Goal: Navigation & Orientation: Find specific page/section

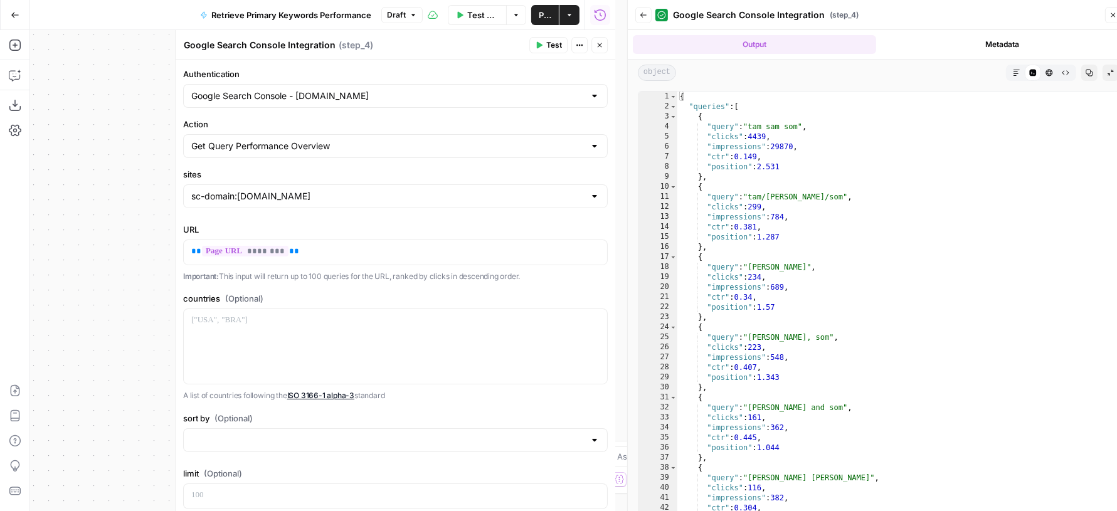
click at [598, 46] on icon "button" at bounding box center [600, 45] width 4 height 4
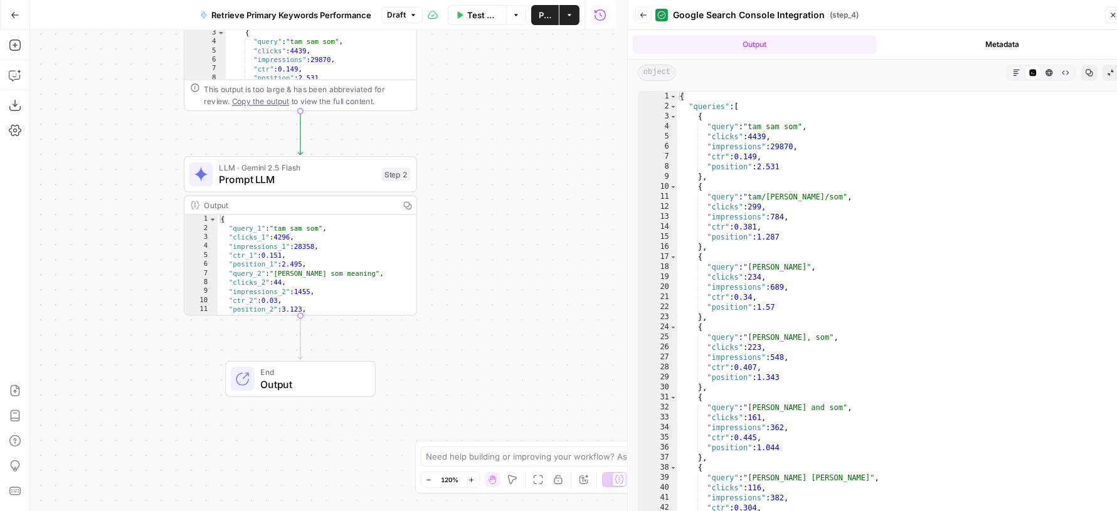
click at [1116, 12] on icon "button" at bounding box center [1113, 15] width 8 height 8
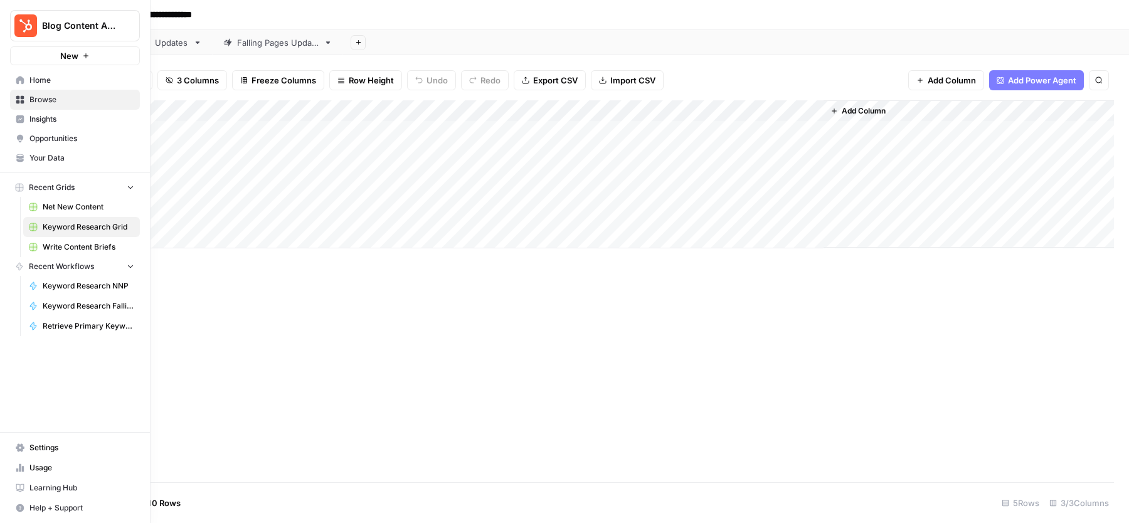
click at [92, 245] on span "Write Content Briefs" at bounding box center [89, 246] width 92 height 11
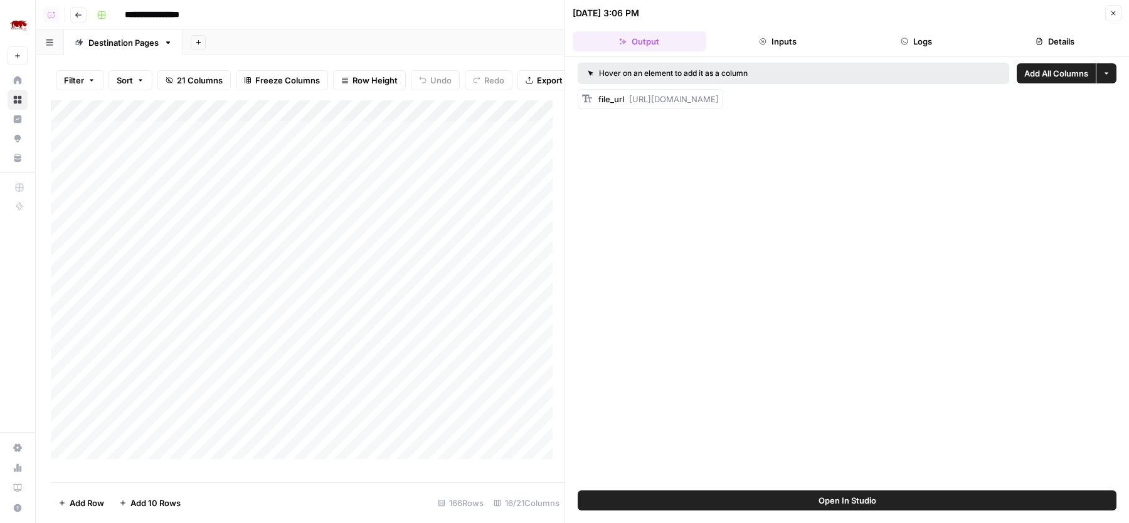
click at [1114, 16] on icon "button" at bounding box center [1113, 13] width 8 height 8
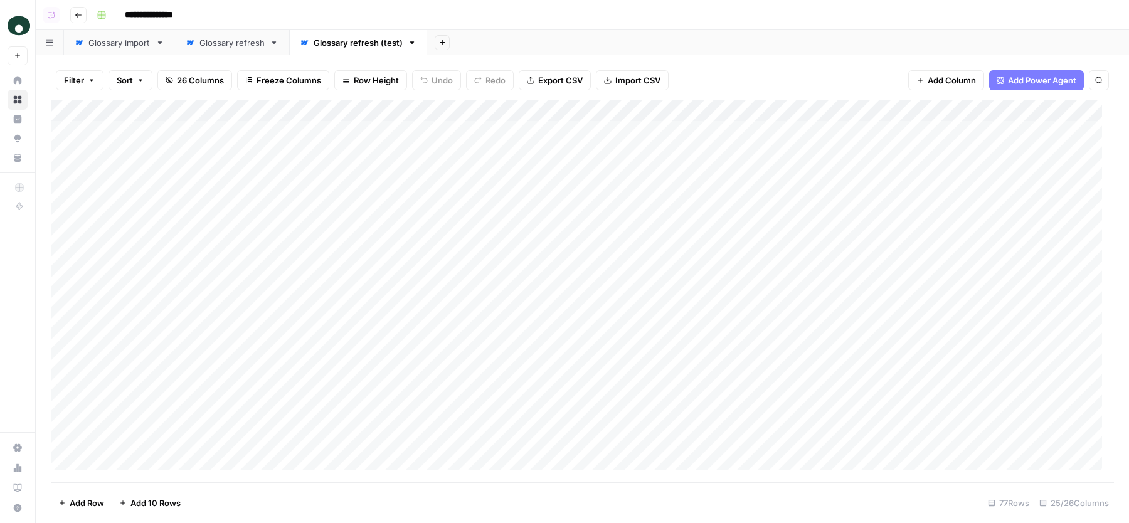
click at [225, 33] on link "Glossary refresh" at bounding box center [232, 42] width 114 height 25
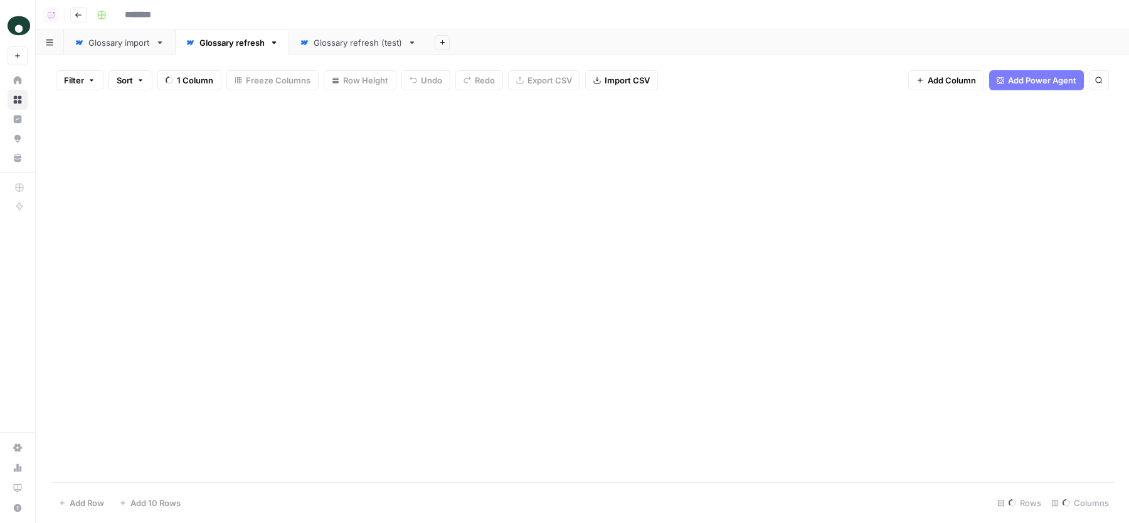
type input "**********"
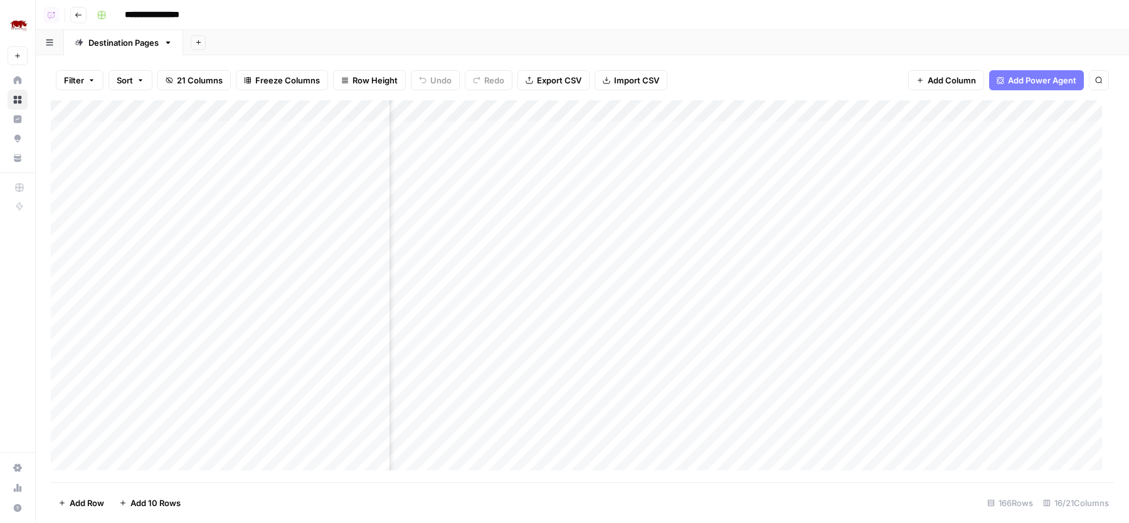
click at [506, 152] on div "Add Column" at bounding box center [582, 291] width 1063 height 382
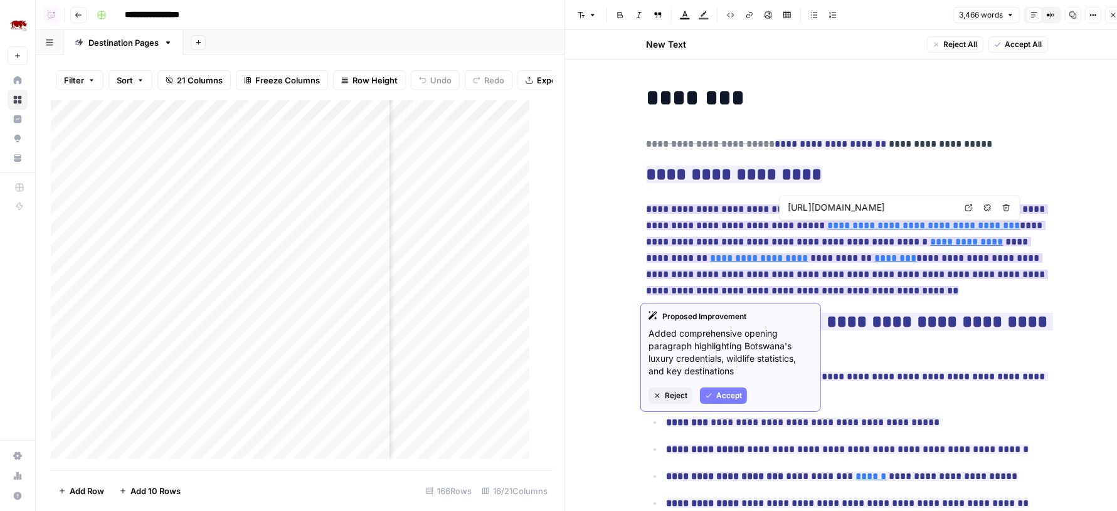
type input "https://www.rhinoafrica.com/en/destinations/s/the-kalahari/80148"
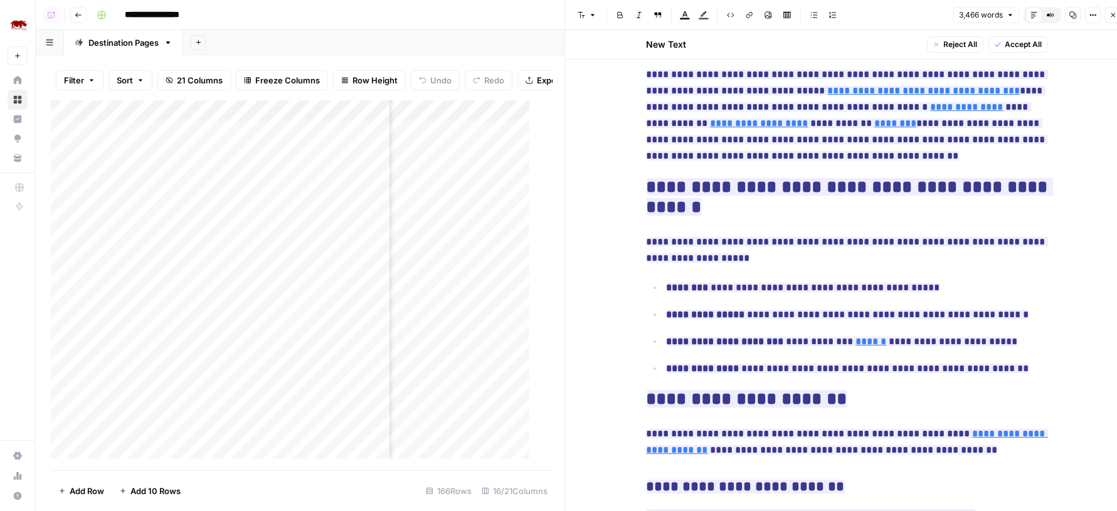
scroll to position [214, 0]
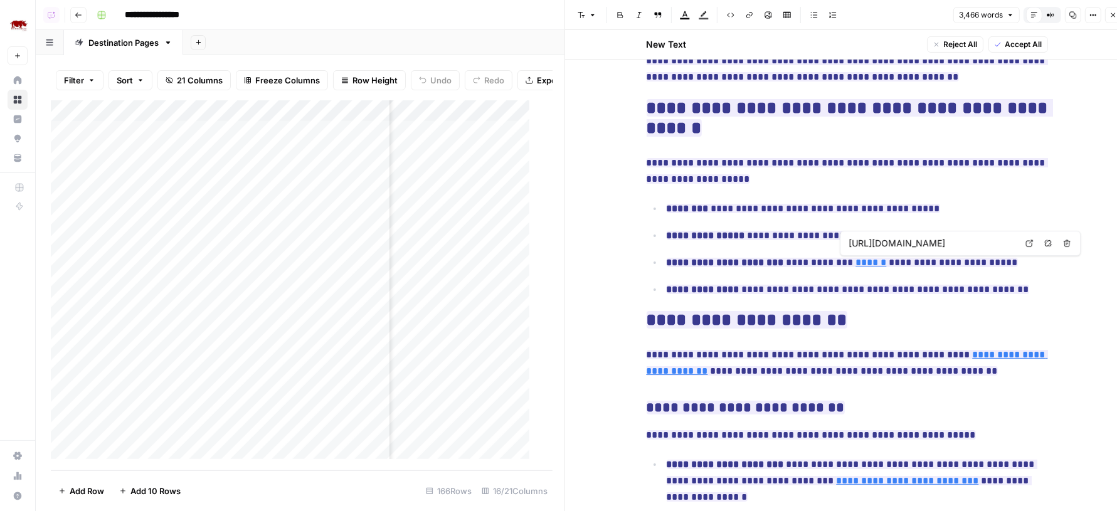
click at [882, 241] on input "https://www.rhinoafrica.com/en/accommodation?where=2458" at bounding box center [932, 243] width 167 height 13
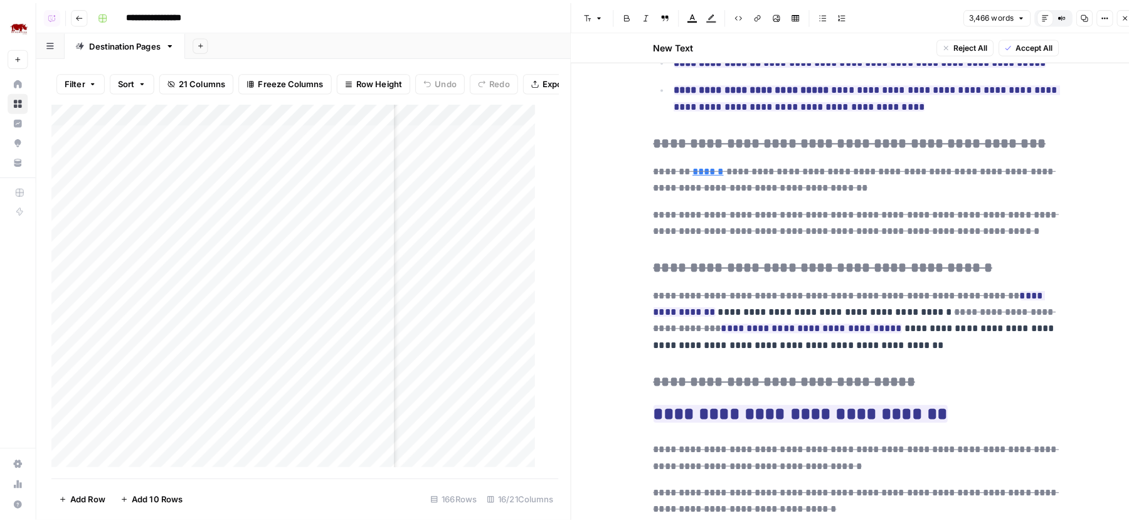
scroll to position [2519, 0]
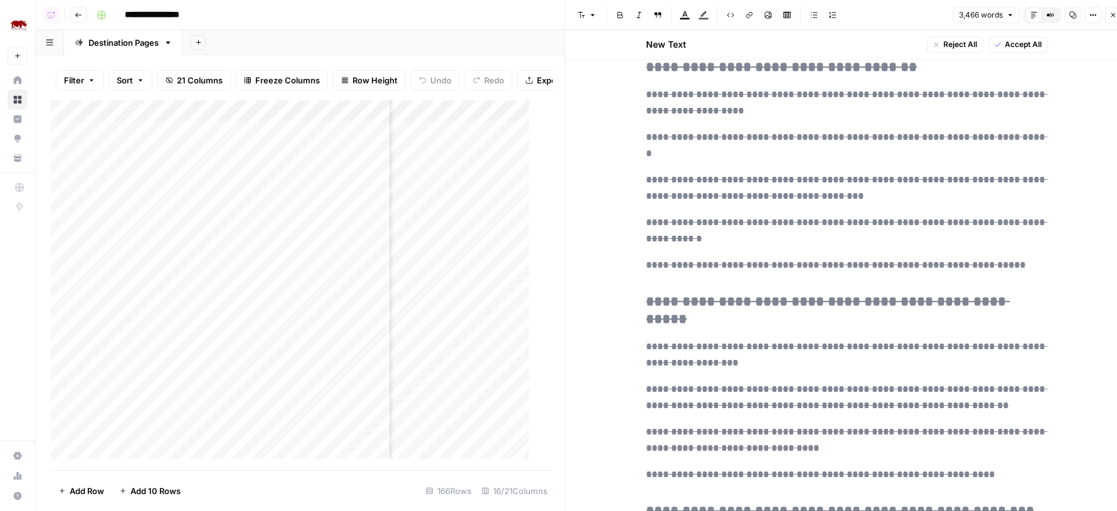
click at [1108, 16] on button "Close" at bounding box center [1113, 15] width 16 height 16
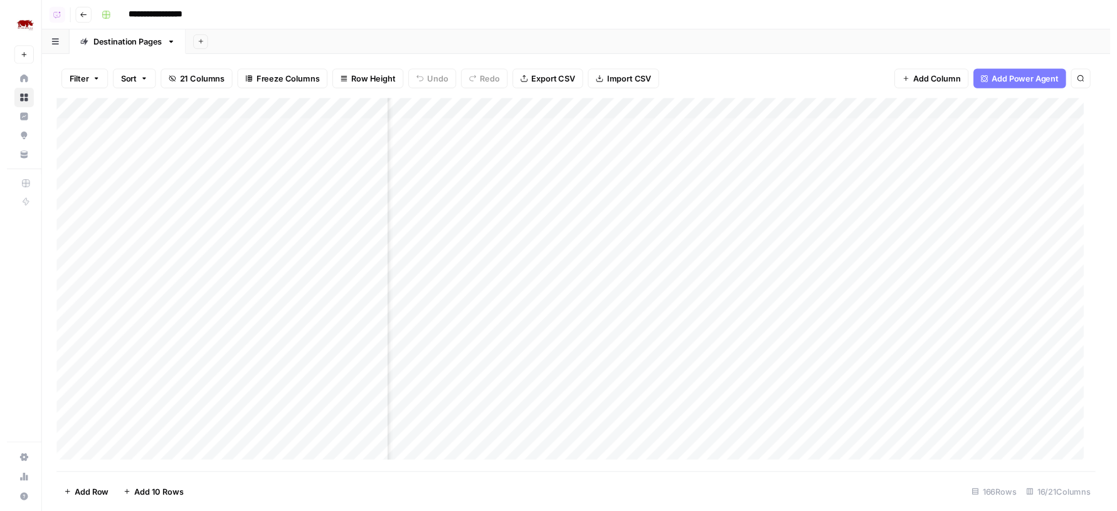
scroll to position [1, 781]
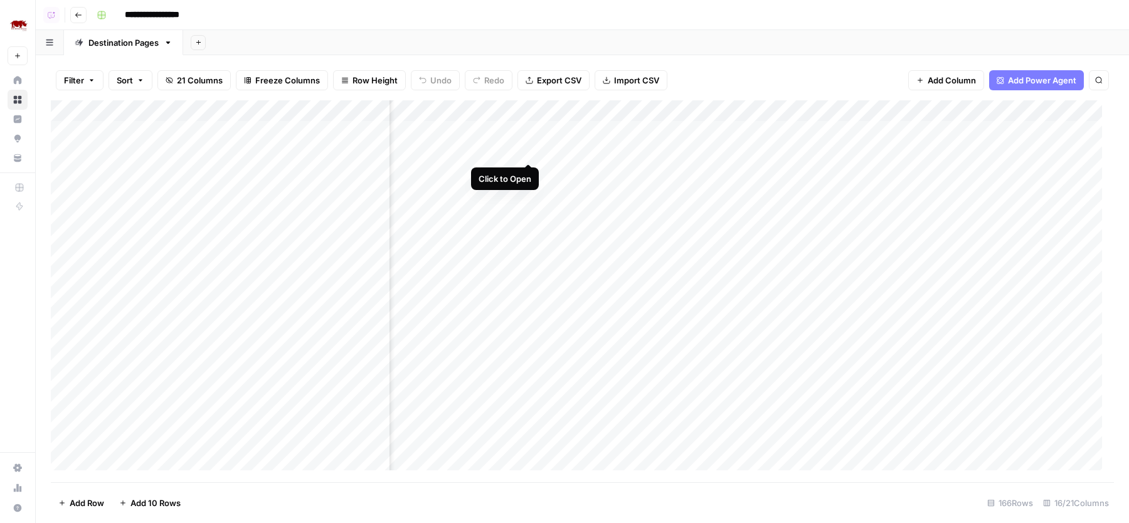
click at [530, 150] on div "Add Column" at bounding box center [582, 291] width 1063 height 382
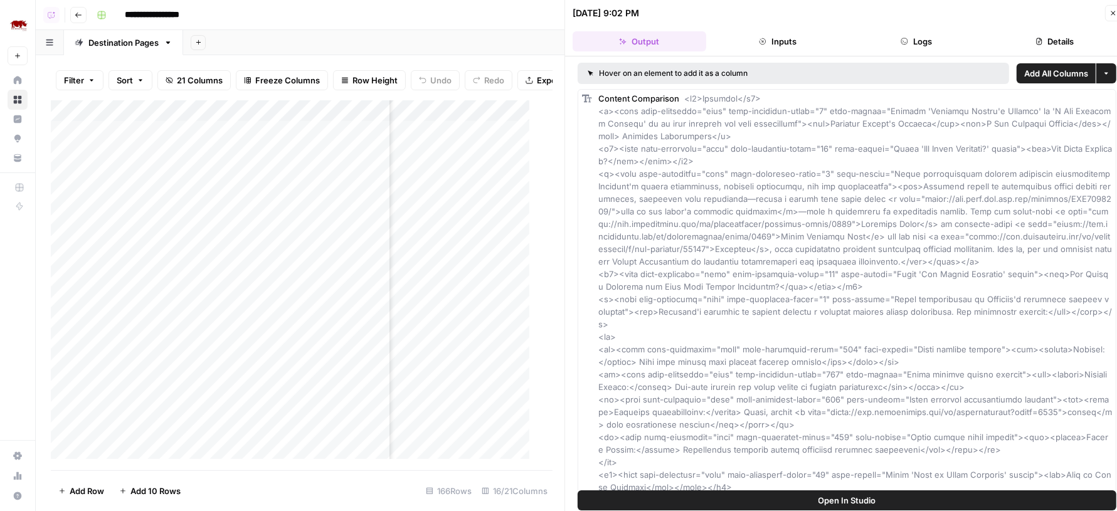
click at [1035, 44] on icon "button" at bounding box center [1039, 42] width 8 height 8
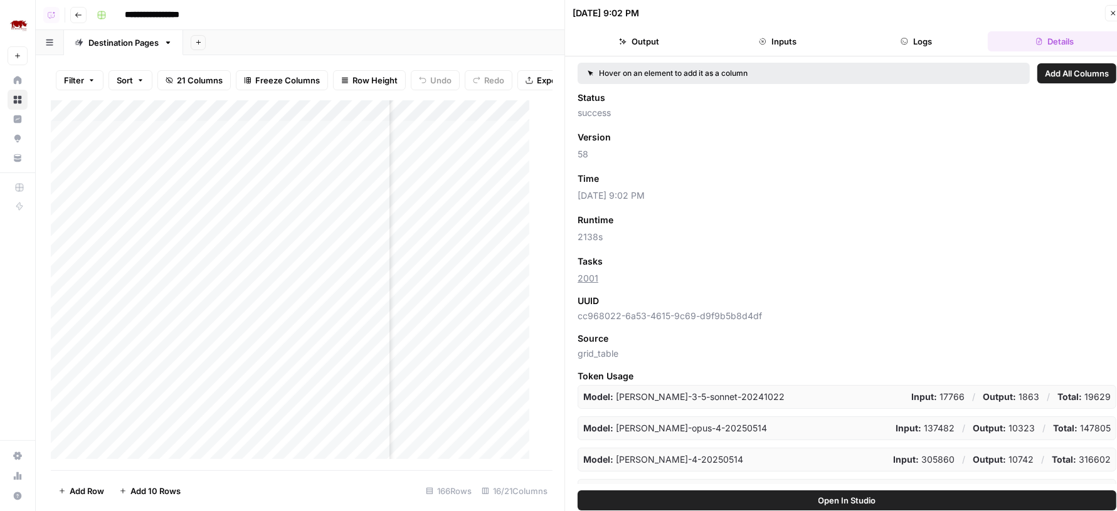
click at [926, 50] on button "Logs" at bounding box center [917, 41] width 134 height 20
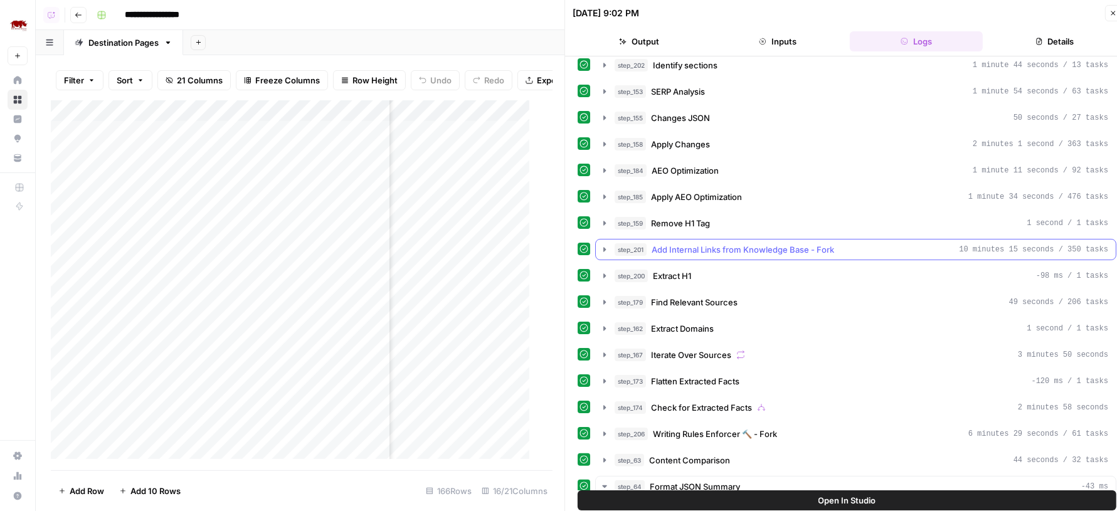
click at [797, 243] on span "Add Internal Links from Knowledge Base - Fork" at bounding box center [743, 249] width 182 height 13
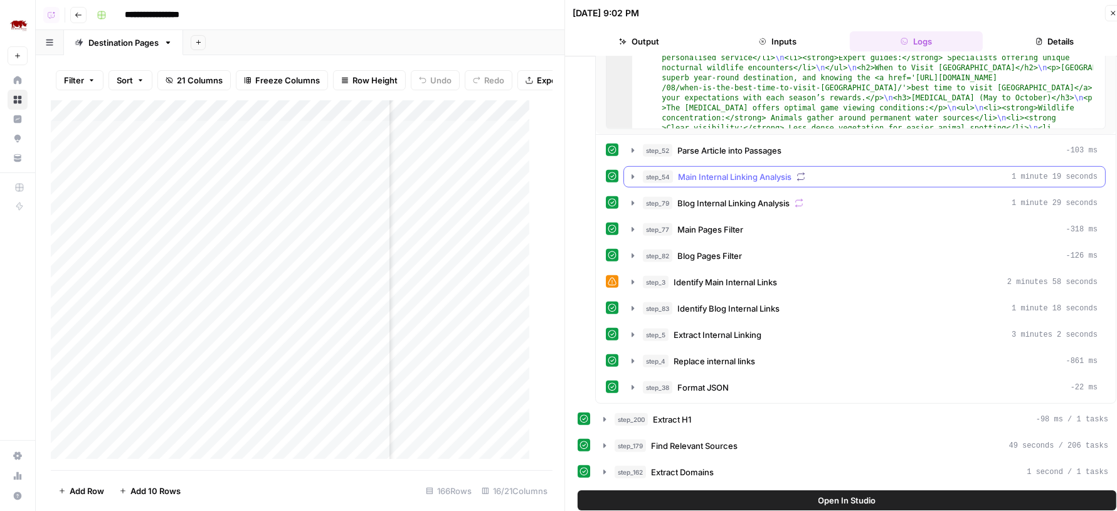
scroll to position [619, 0]
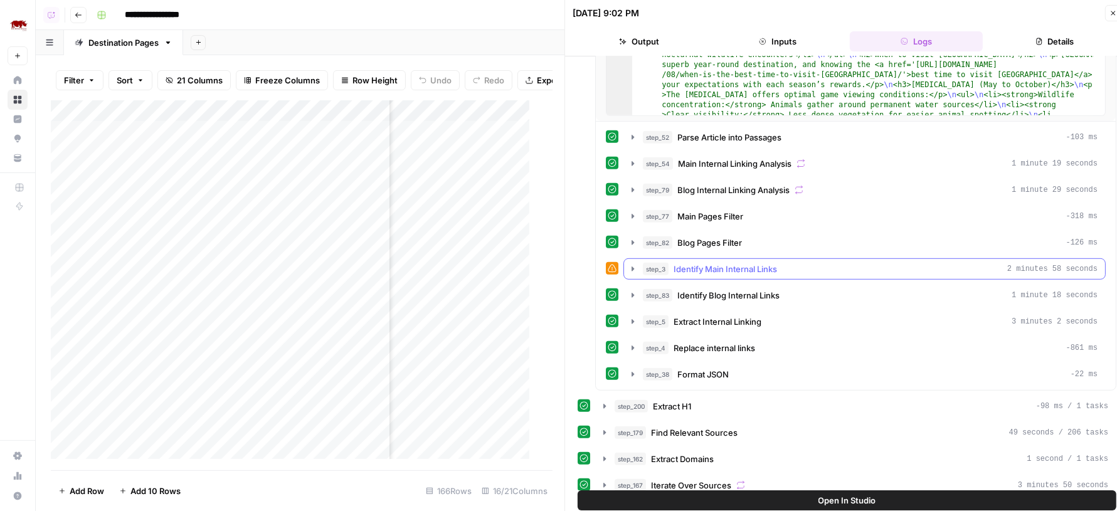
click at [778, 263] on div "step_3 Identify Main Internal Links 2 minutes 58 seconds" at bounding box center [870, 269] width 455 height 13
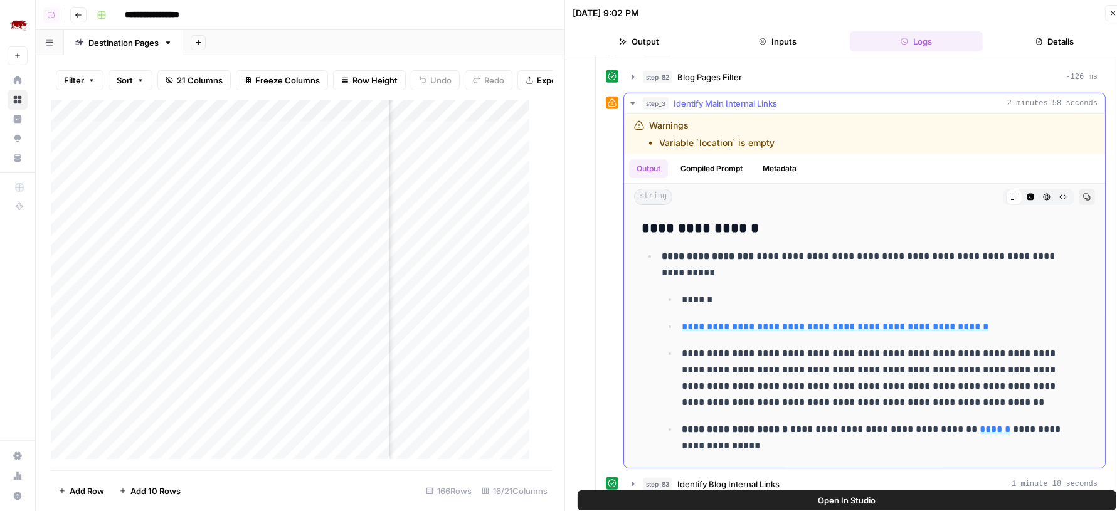
scroll to position [832, 0]
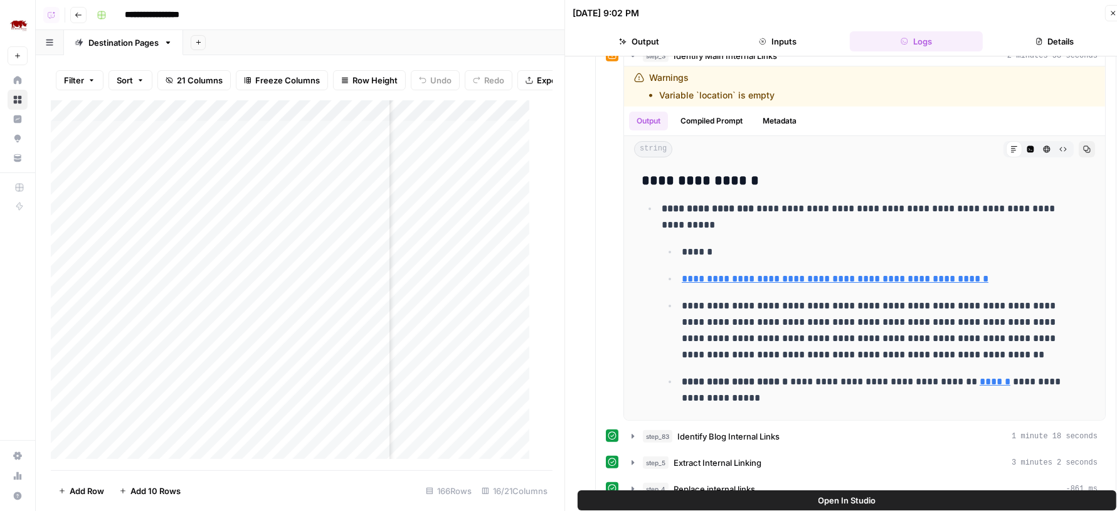
click at [834, 499] on span "Open In Studio" at bounding box center [847, 500] width 58 height 13
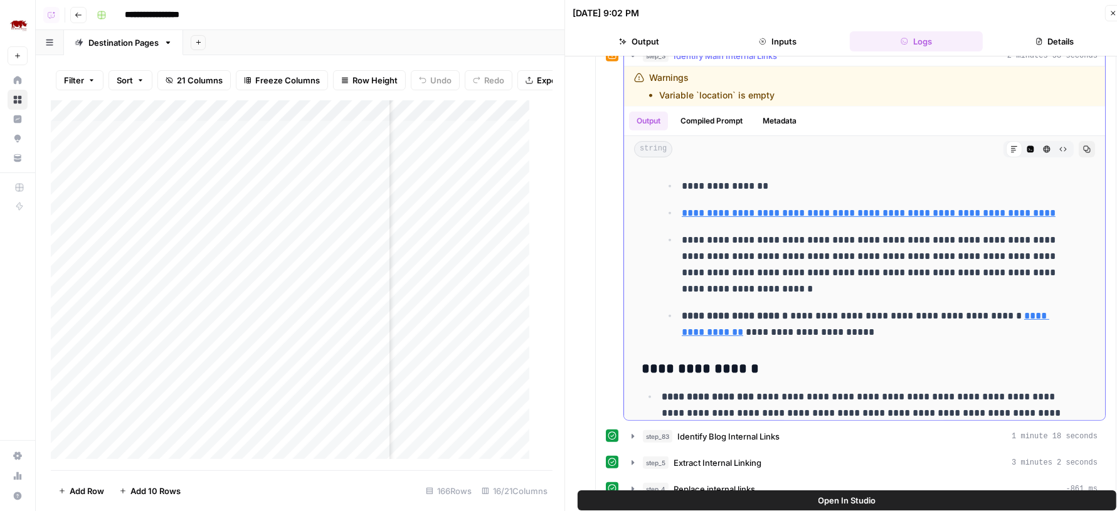
scroll to position [524, 0]
click at [1108, 10] on button "Close" at bounding box center [1113, 13] width 16 height 16
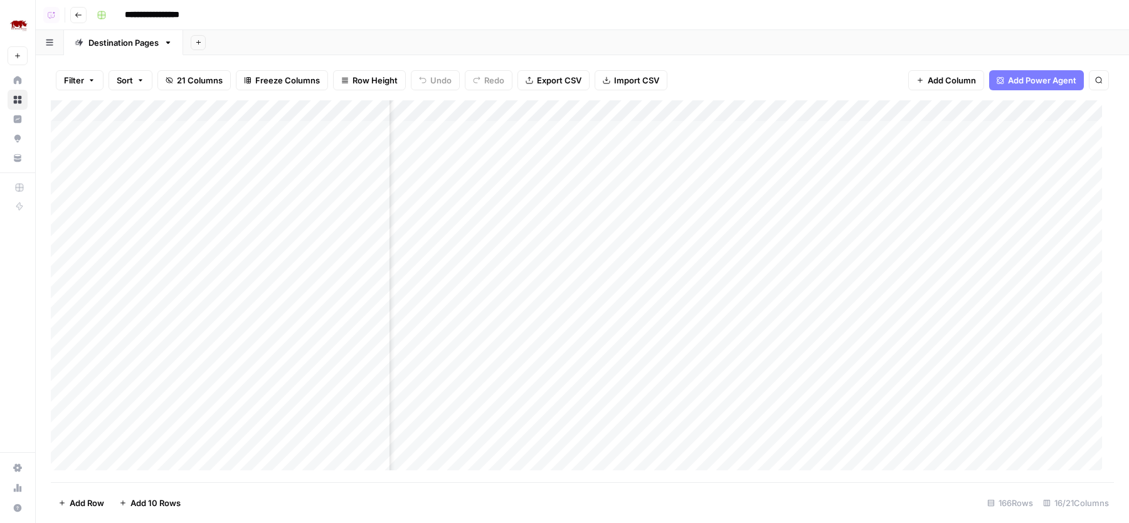
scroll to position [1, 736]
click at [592, 151] on div "Add Column" at bounding box center [582, 291] width 1063 height 382
click at [654, 213] on div "Add Column" at bounding box center [582, 291] width 1063 height 382
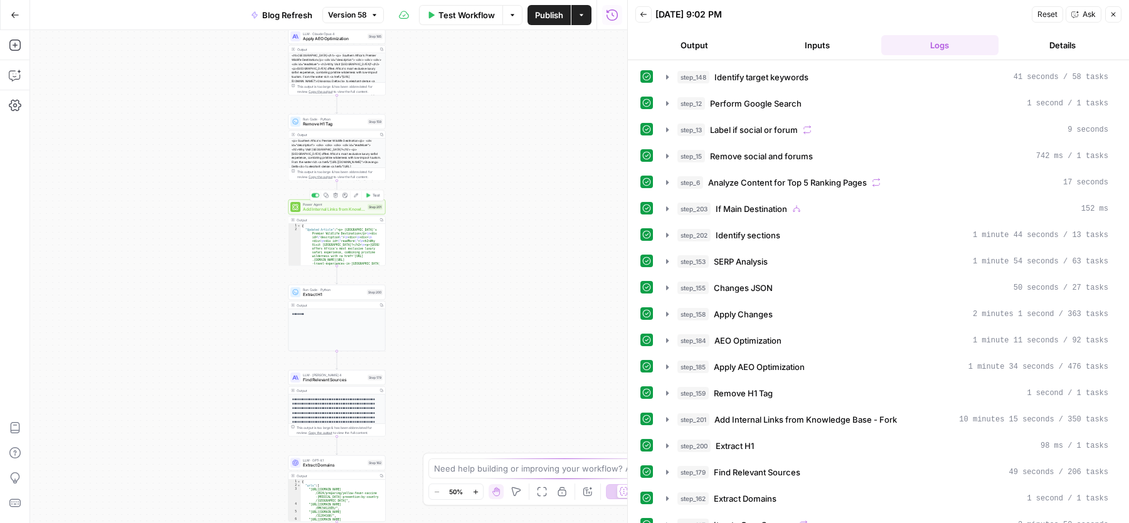
click at [331, 209] on span "Add Internal Links from Knowledge Base - Fork" at bounding box center [334, 209] width 62 height 6
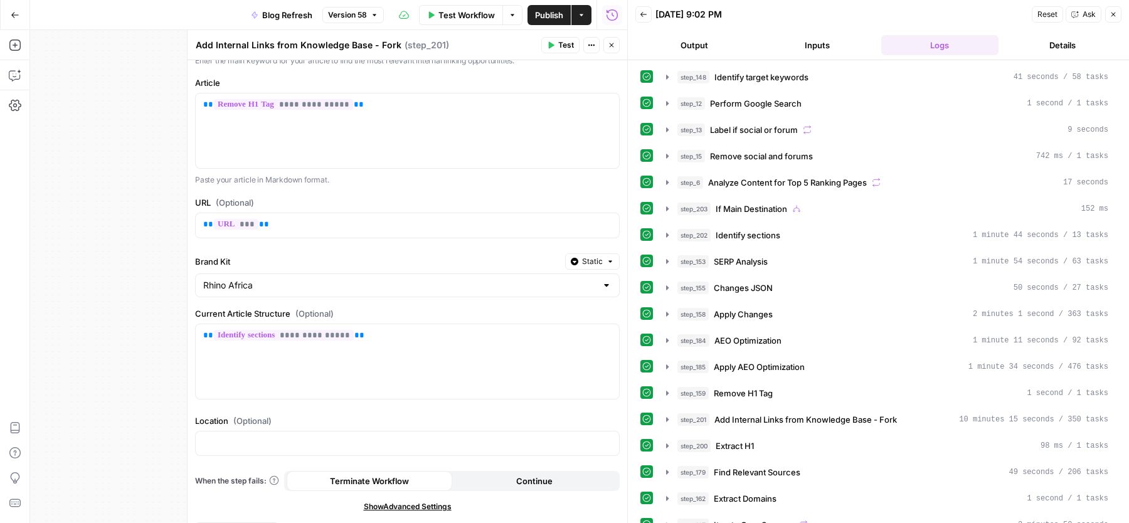
scroll to position [137, 0]
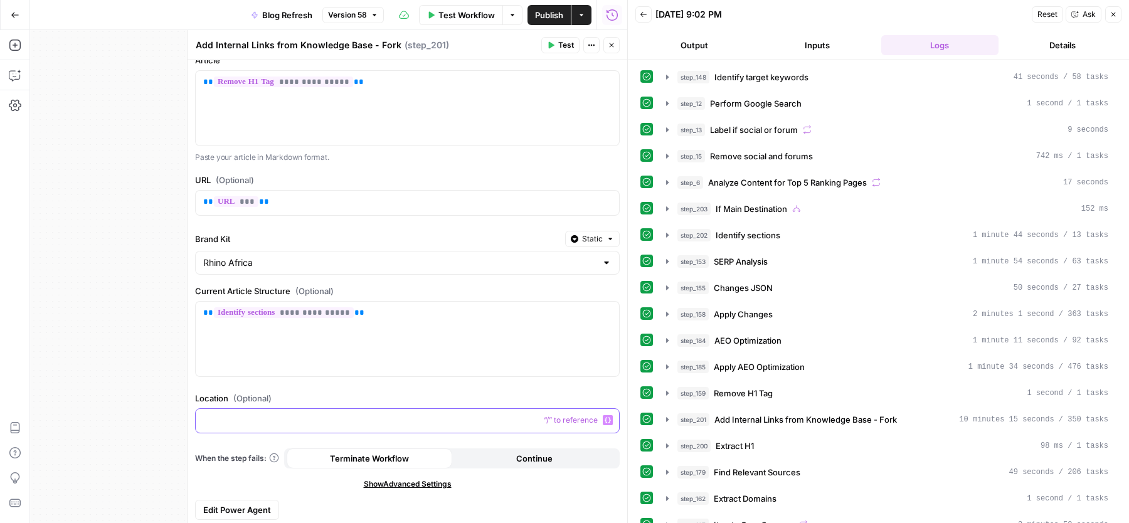
click at [322, 428] on div at bounding box center [407, 421] width 423 height 24
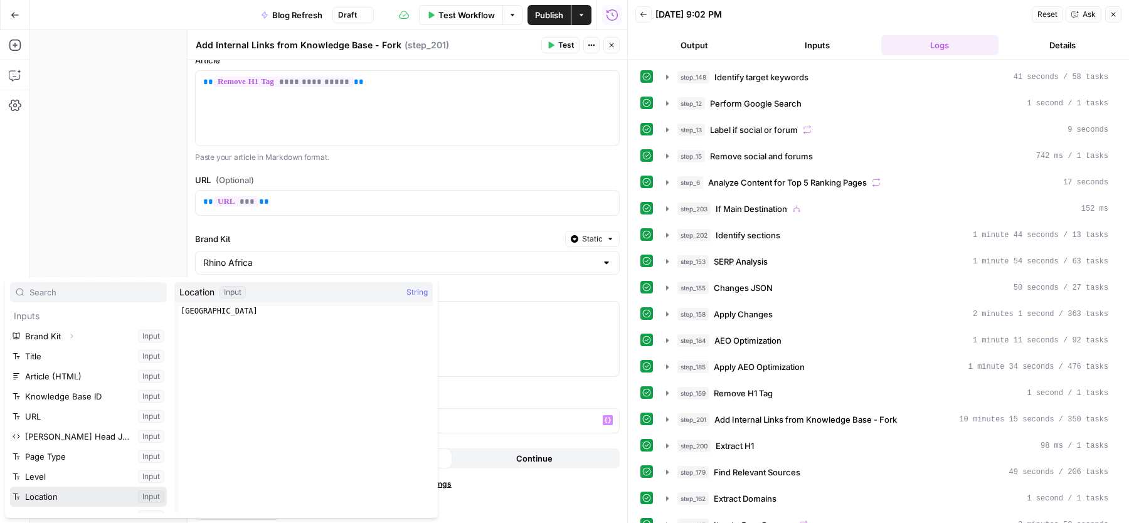
click at [86, 492] on button "Select variable Location" at bounding box center [88, 497] width 157 height 20
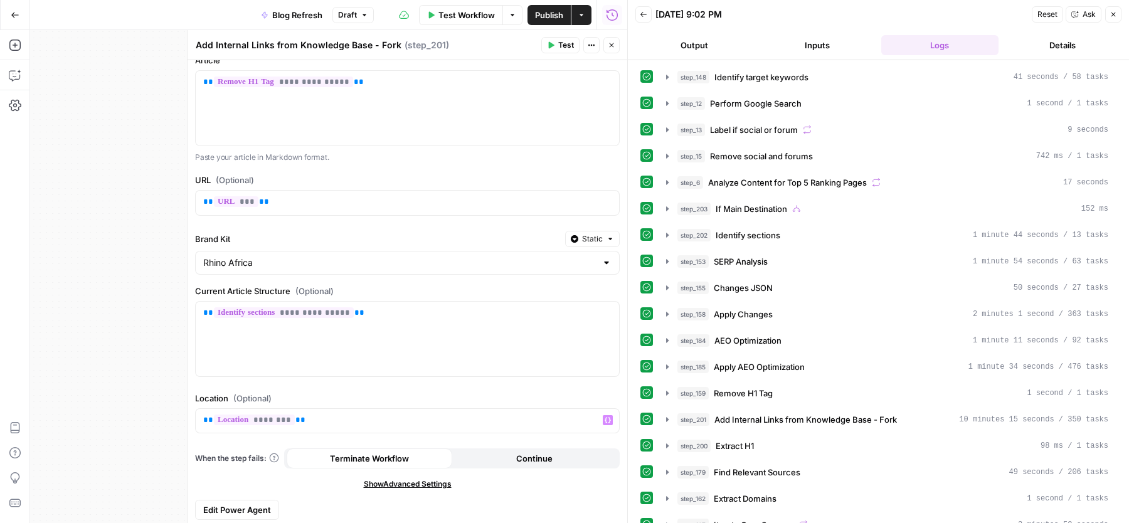
click at [608, 46] on icon "button" at bounding box center [612, 45] width 8 height 8
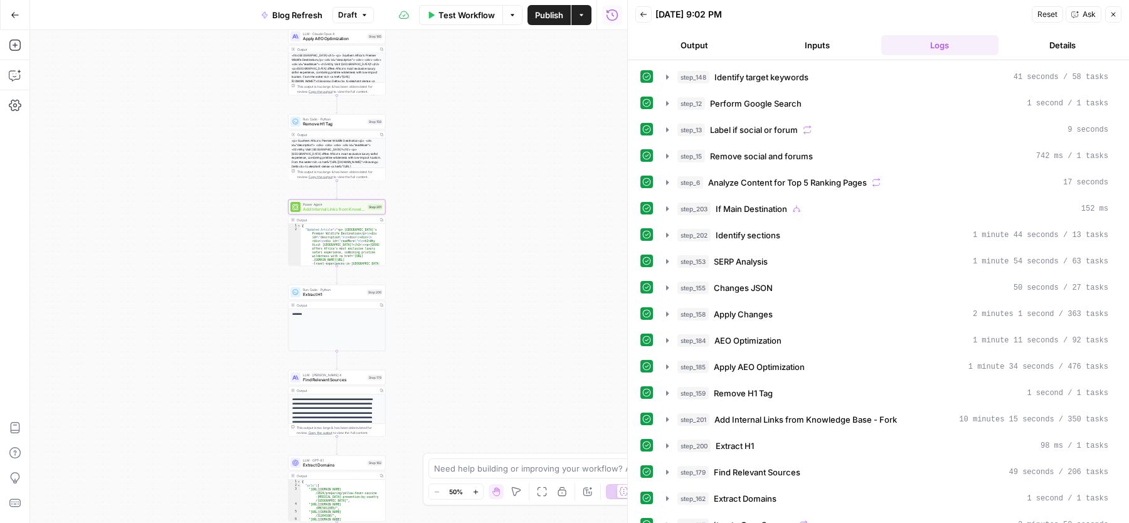
click at [544, 11] on span "Publish" at bounding box center [549, 15] width 28 height 13
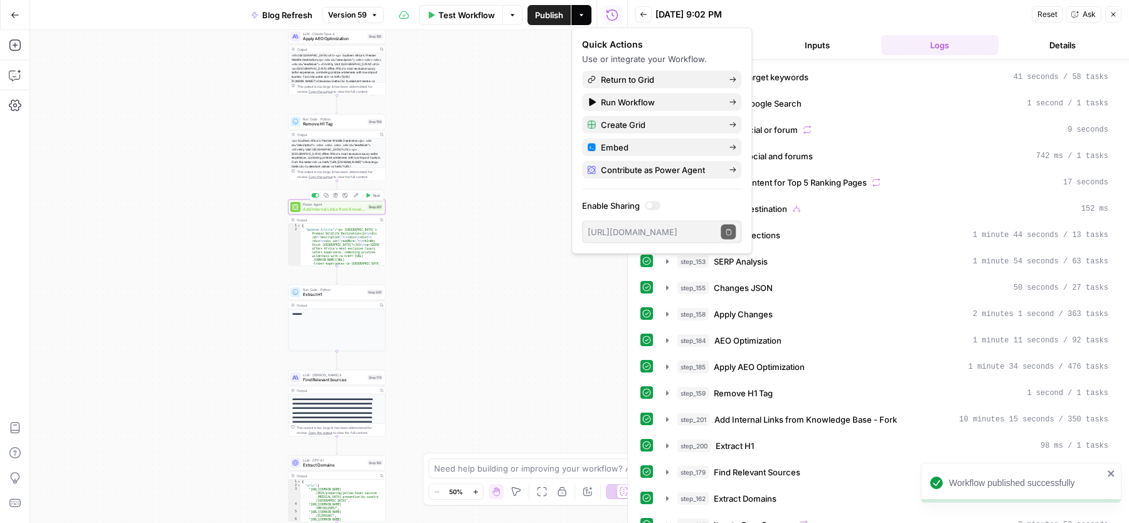
click at [327, 211] on span "Add Internal Links from Knowledge Base - Fork" at bounding box center [334, 209] width 62 height 6
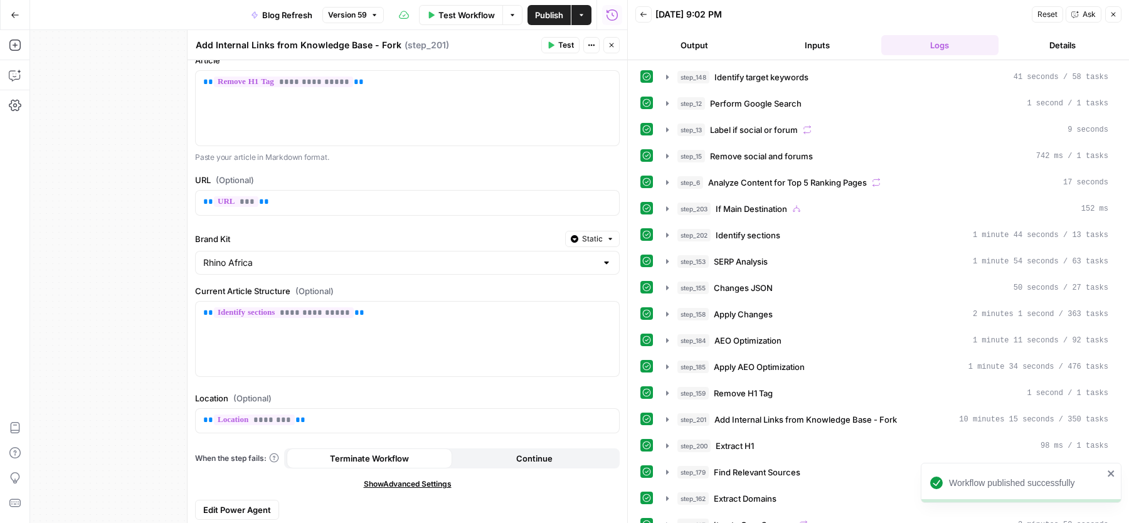
click at [611, 46] on icon "button" at bounding box center [612, 45] width 4 height 4
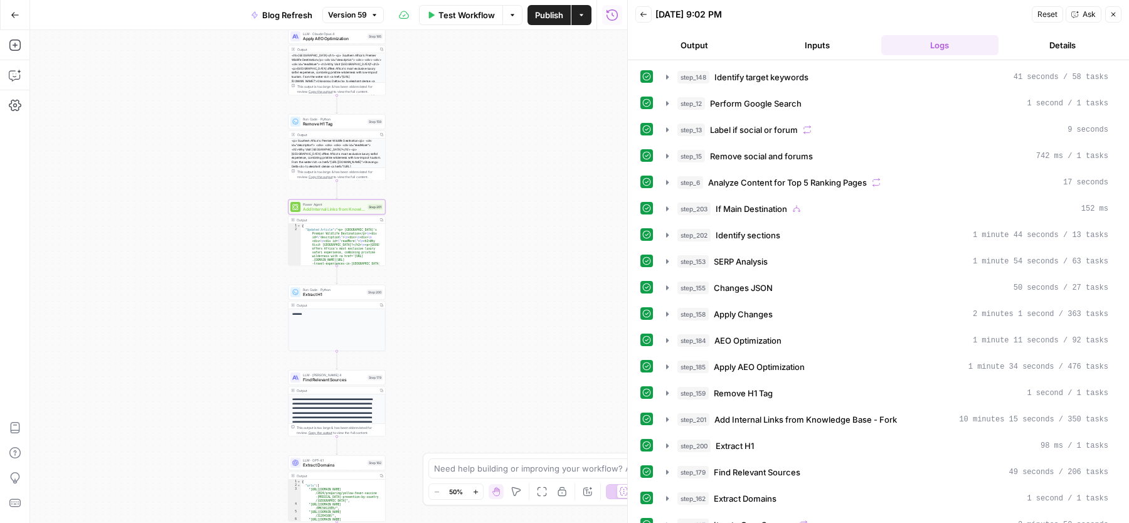
click at [1114, 13] on icon "button" at bounding box center [1113, 15] width 4 height 4
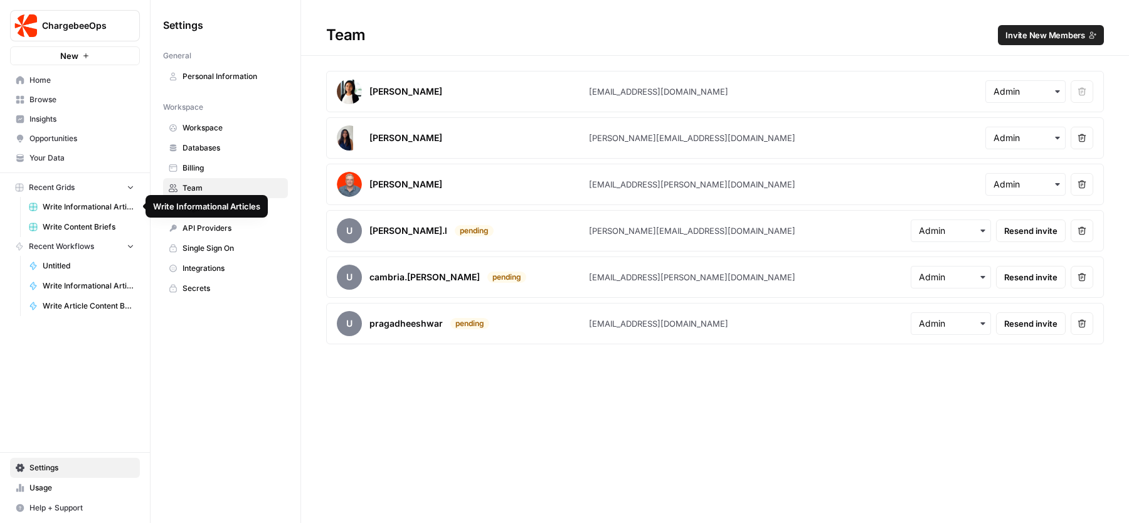
click at [86, 73] on link "Home" at bounding box center [75, 80] width 130 height 20
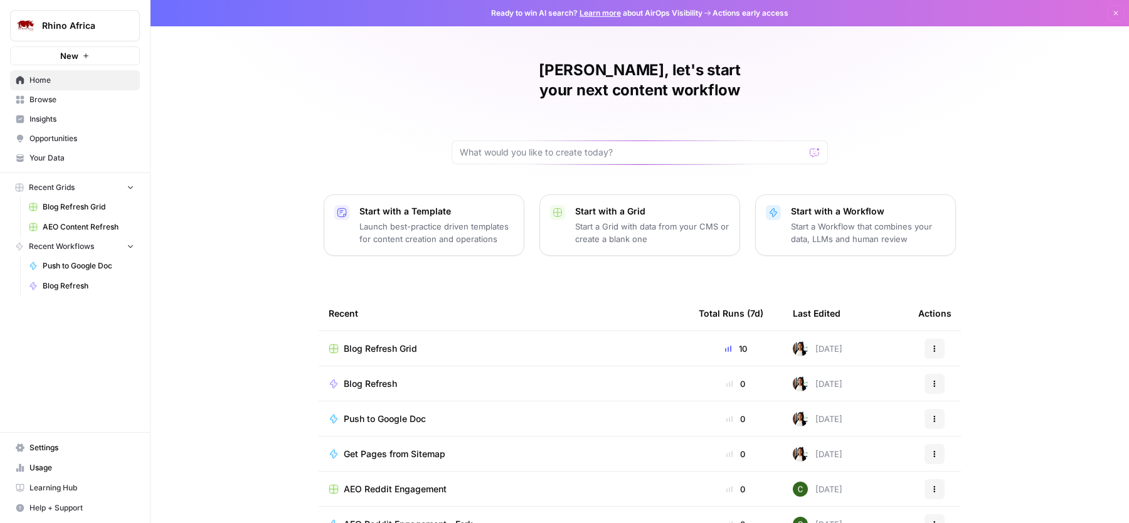
click at [43, 157] on span "Your Data" at bounding box center [81, 157] width 105 height 11
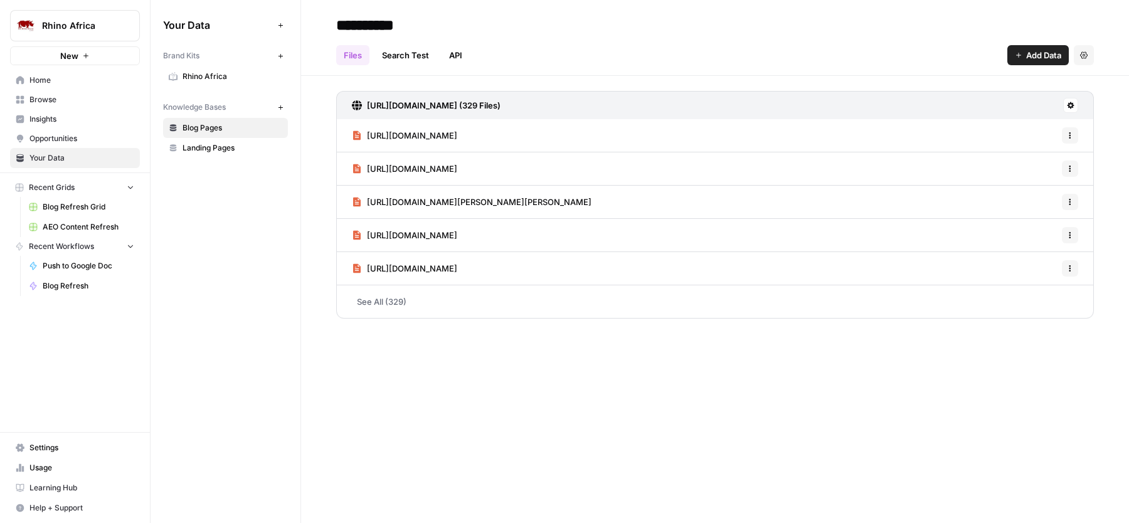
click at [108, 20] on span "Rhino Africa" at bounding box center [80, 25] width 76 height 13
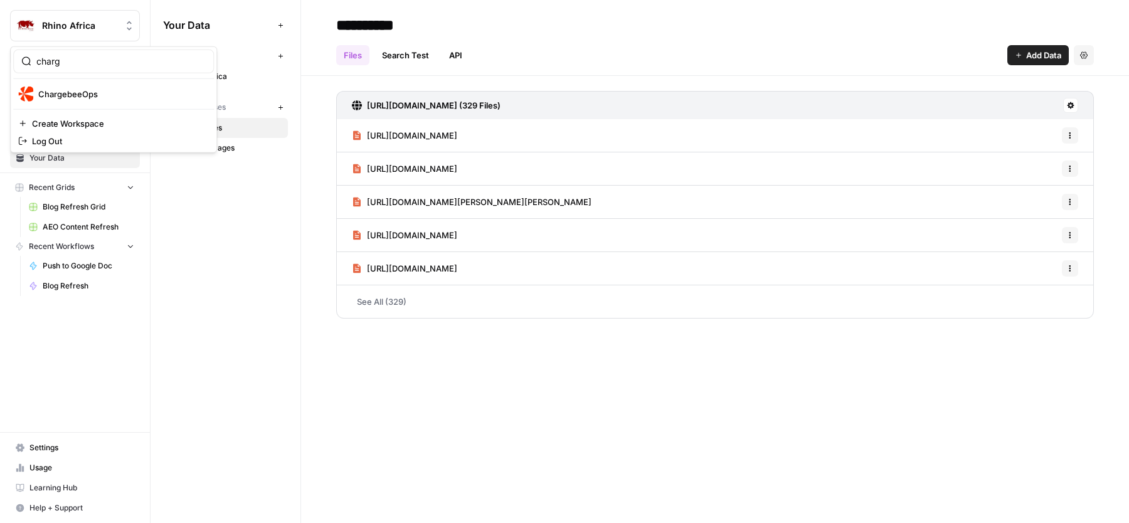
type input "charg"
click at [63, 102] on button "ChargebeeOps" at bounding box center [113, 94] width 201 height 20
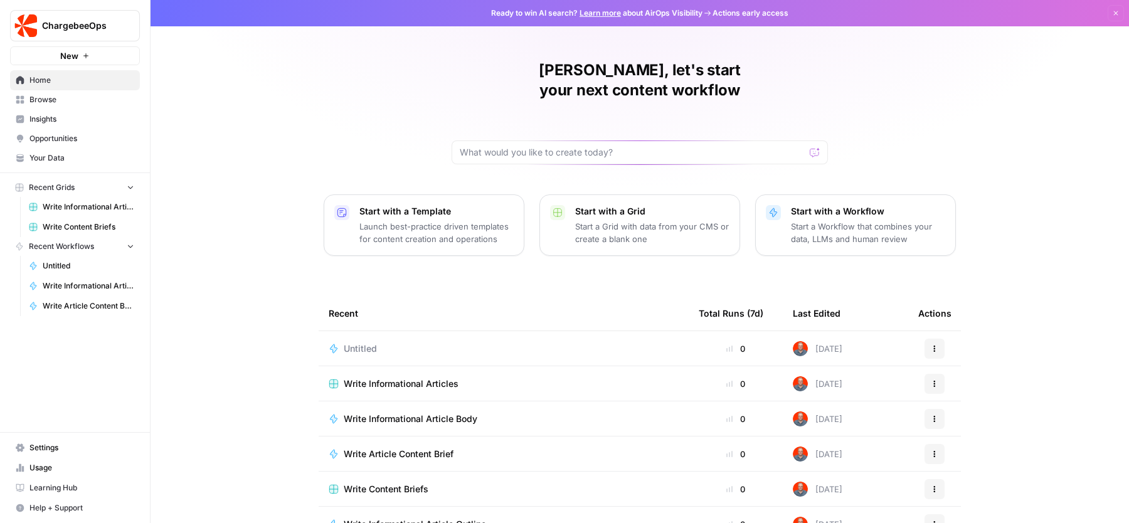
click at [91, 162] on span "Your Data" at bounding box center [81, 157] width 105 height 11
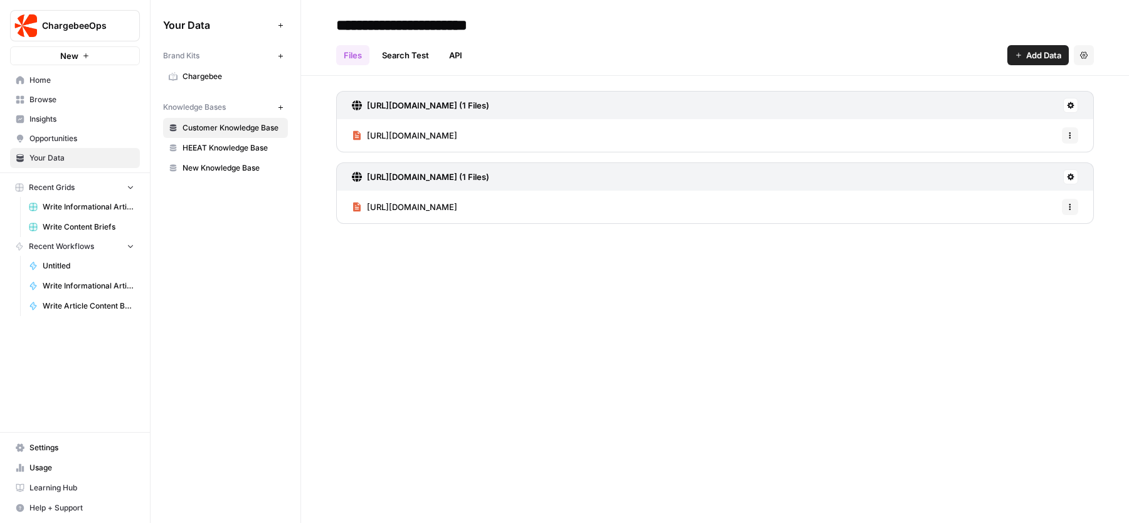
click at [207, 76] on span "Chargebee" at bounding box center [232, 76] width 100 height 11
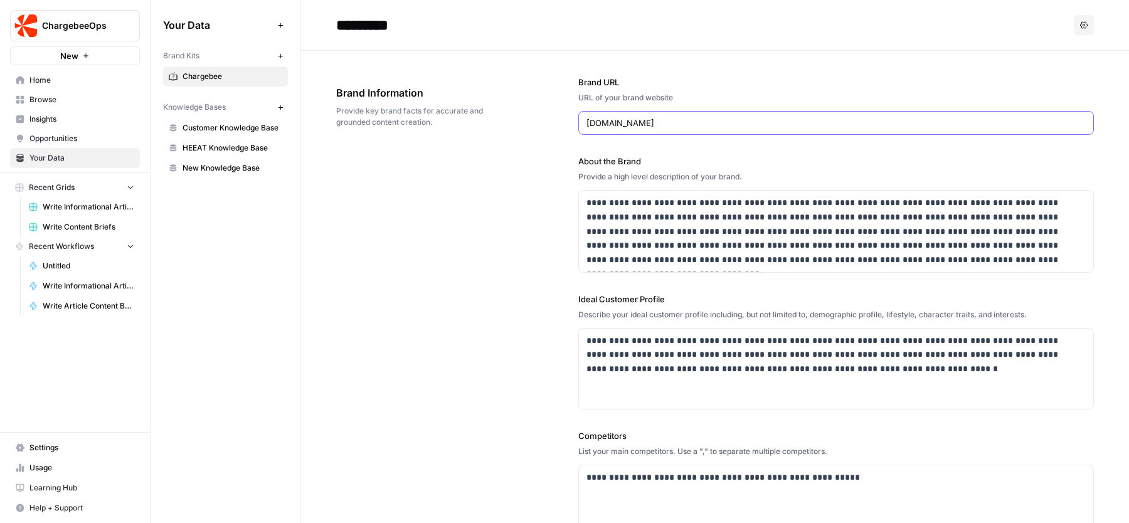
click at [675, 126] on input "[DOMAIN_NAME]" at bounding box center [835, 123] width 499 height 13
